Goal: Information Seeking & Learning: Learn about a topic

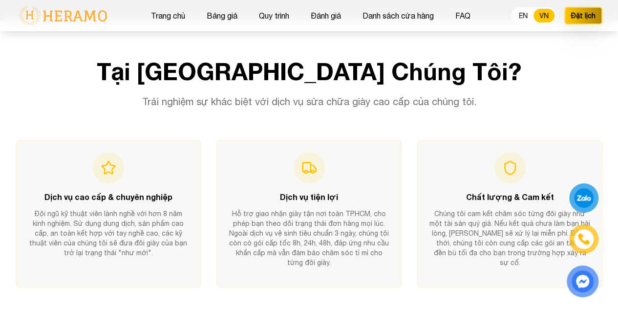
scroll to position [384, 0]
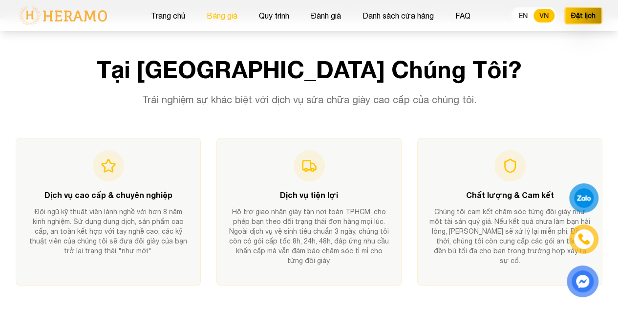
click at [225, 15] on button "Bảng giá" at bounding box center [222, 15] width 37 height 13
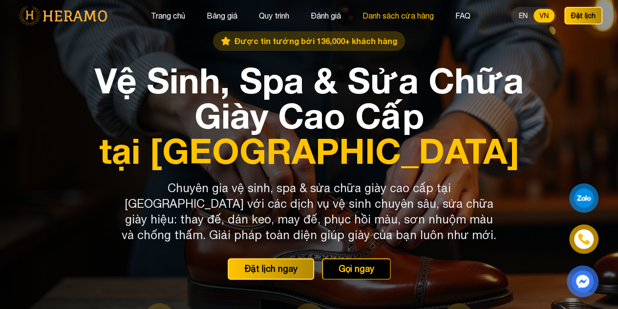
click at [405, 18] on button "Danh sách cửa hàng" at bounding box center [398, 15] width 77 height 13
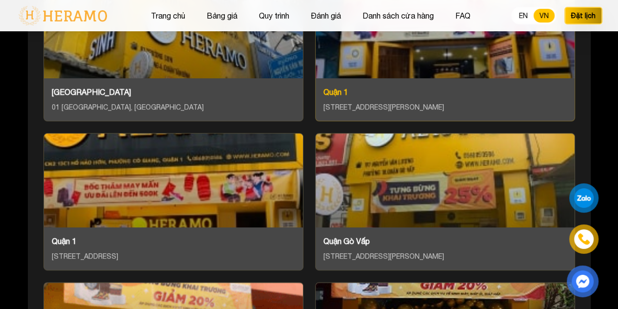
scroll to position [3905, 0]
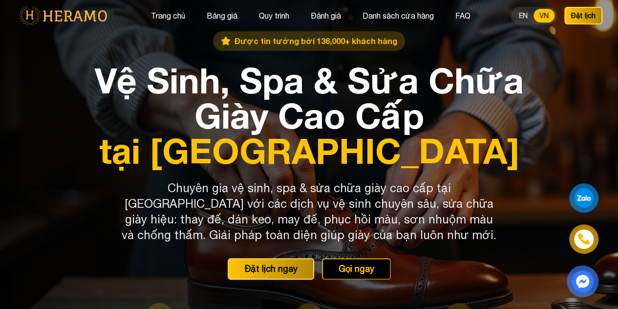
scroll to position [384, 0]
click at [327, 10] on button "Đánh giá" at bounding box center [326, 15] width 36 height 13
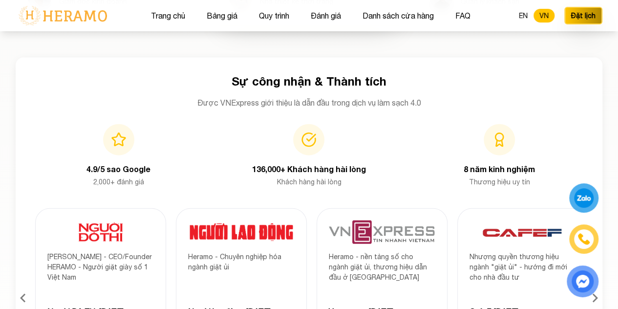
scroll to position [2912, 0]
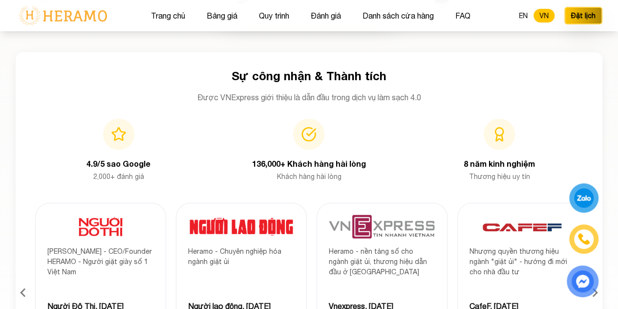
click at [283, 170] on h4 "136,000+ Khách hàng hài lòng" at bounding box center [309, 164] width 175 height 12
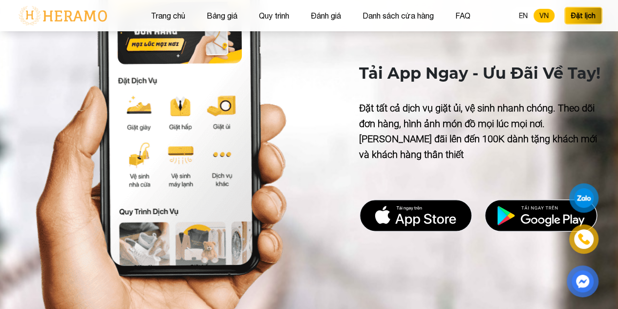
scroll to position [3471, 0]
